Goal: Task Accomplishment & Management: Manage account settings

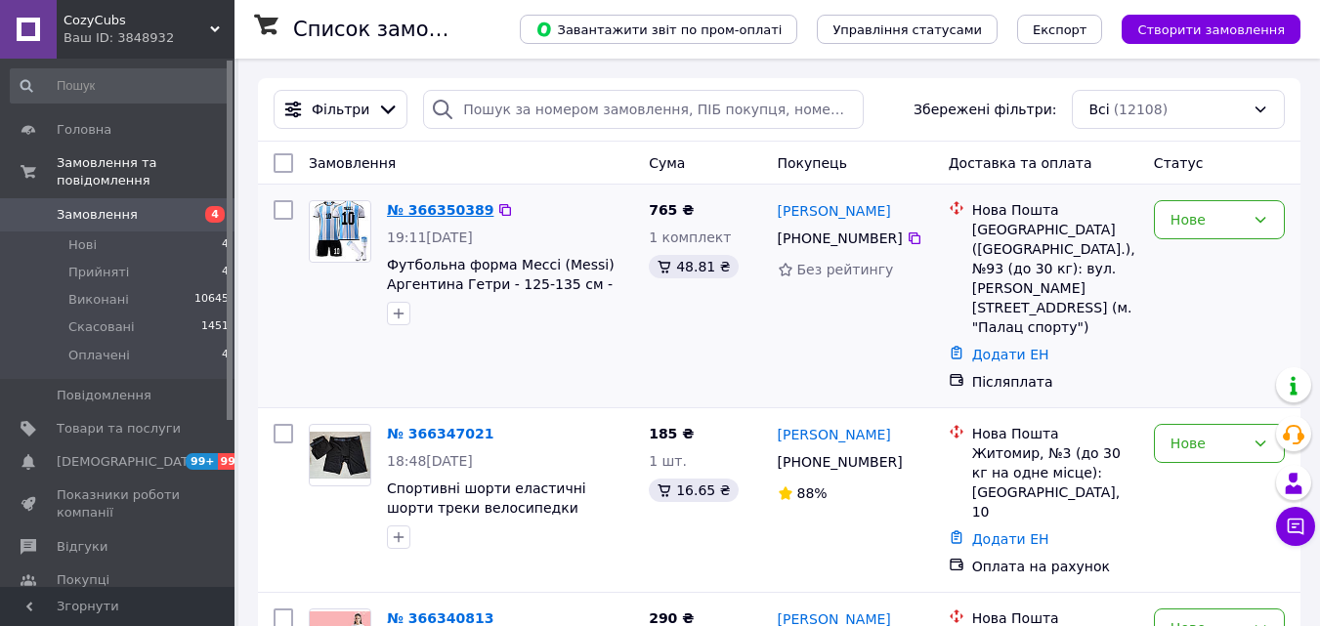
click at [433, 207] on link "№ 366350389" at bounding box center [440, 210] width 106 height 16
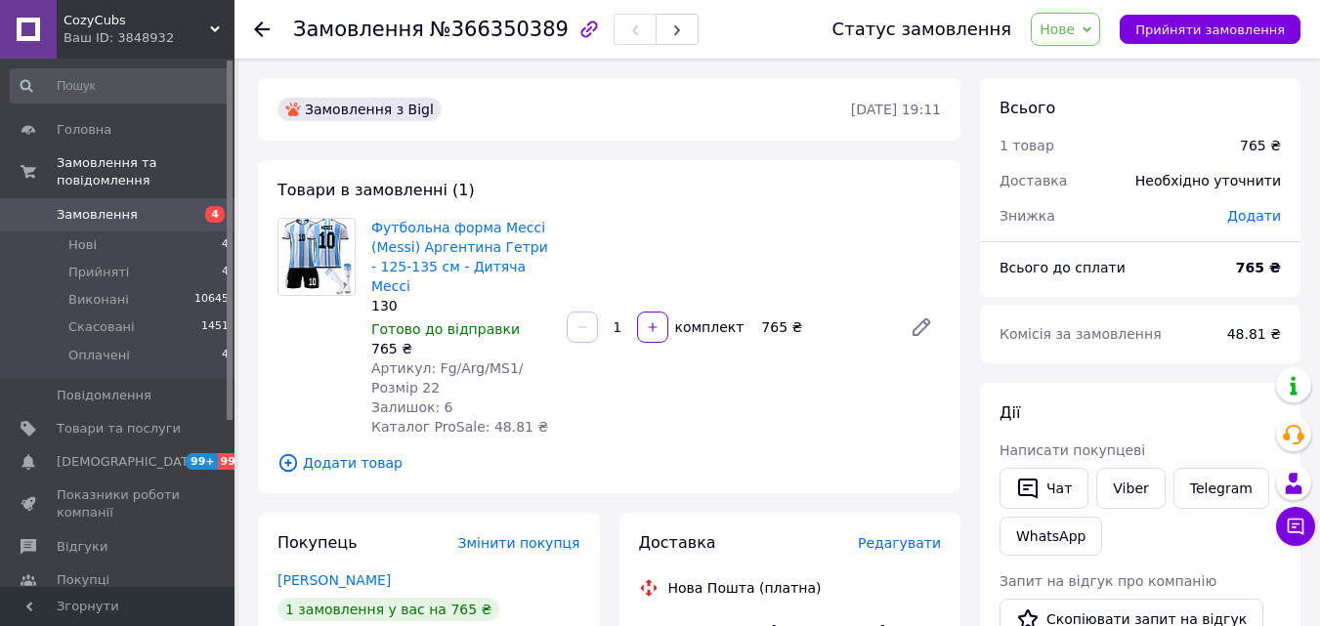
click at [88, 206] on span "Замовлення" at bounding box center [97, 215] width 81 height 18
